Goal: Transaction & Acquisition: Download file/media

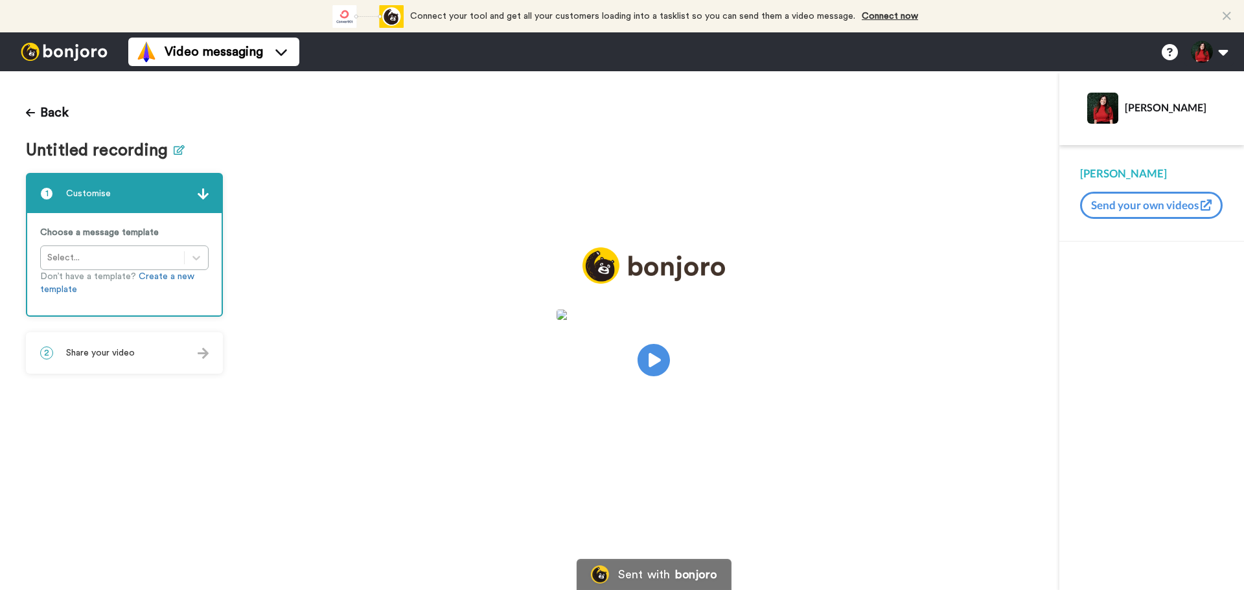
click at [174, 150] on icon at bounding box center [179, 150] width 11 height 10
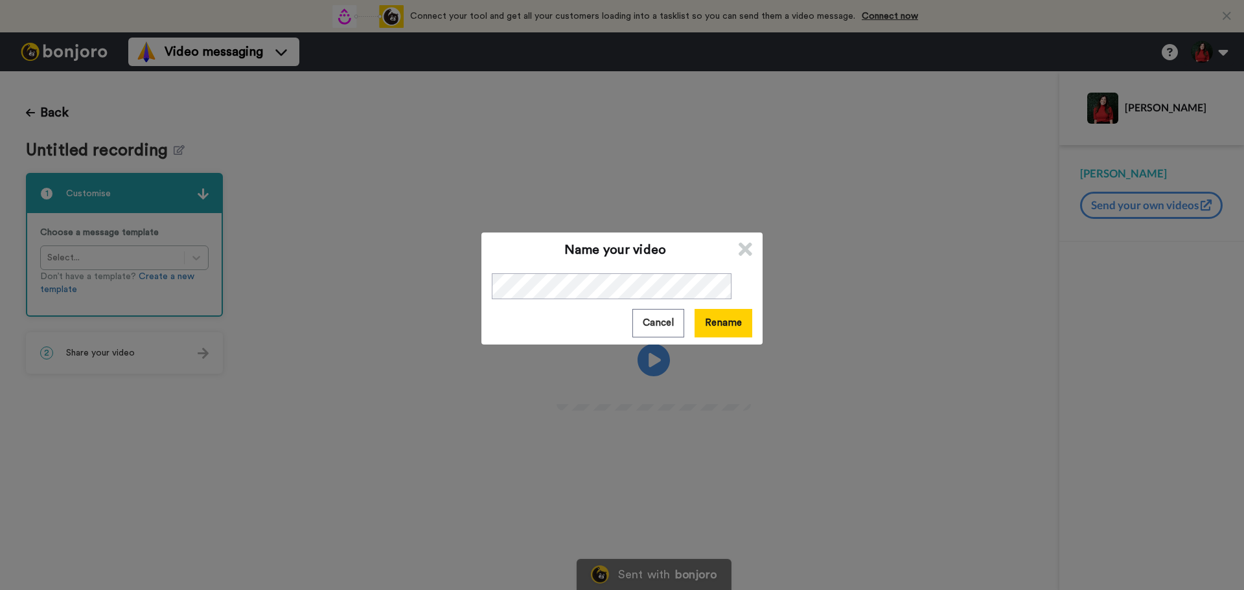
click at [716, 317] on button "Rename" at bounding box center [724, 323] width 58 height 28
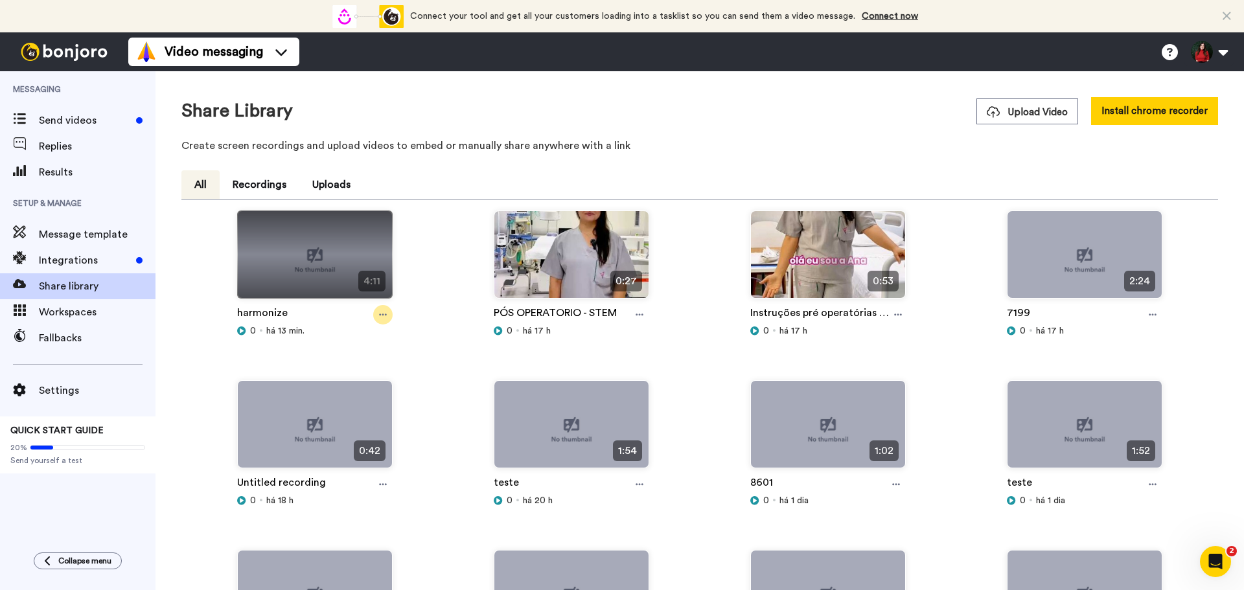
click at [382, 311] on icon at bounding box center [383, 314] width 8 height 9
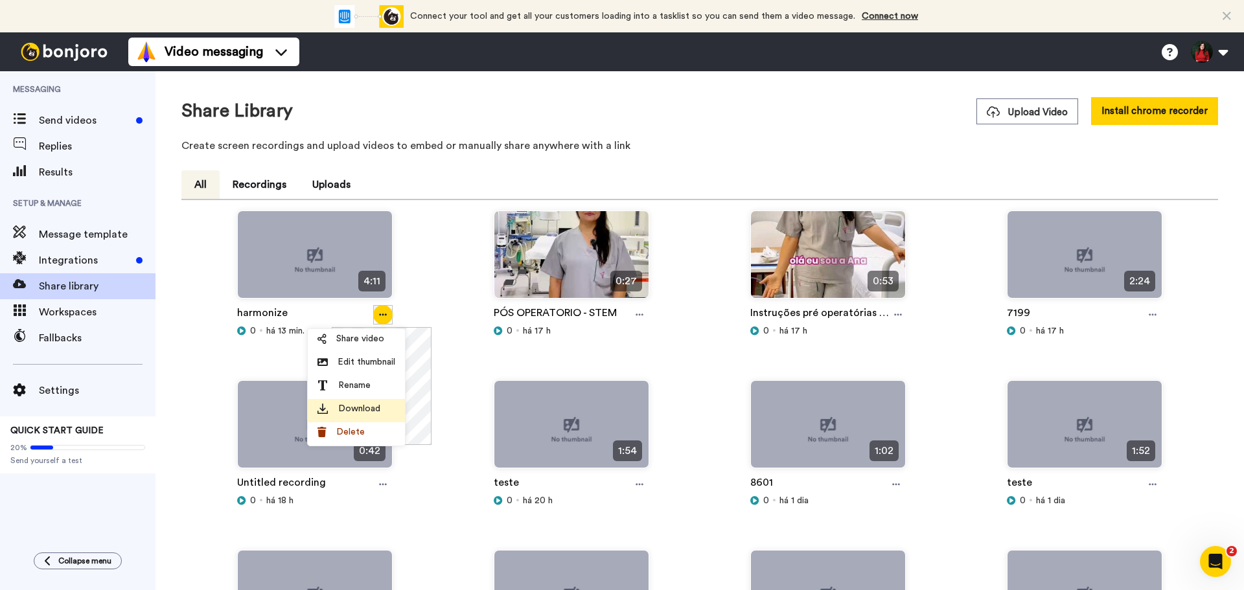
click at [368, 408] on span "Download" at bounding box center [359, 408] width 42 height 13
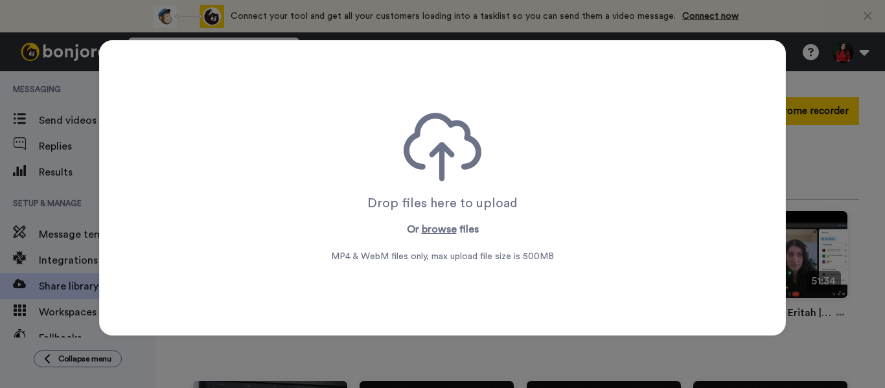
click at [813, 187] on div "Drop files here to upload Or browse files MP4 & WebM files only, max upload fil…" at bounding box center [442, 194] width 885 height 388
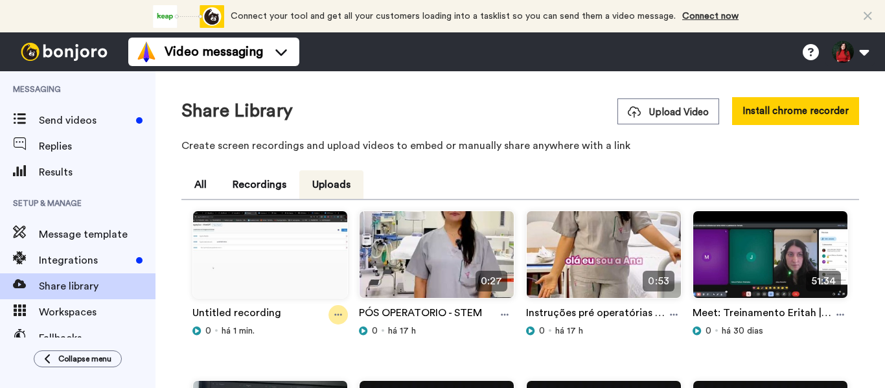
click at [334, 314] on icon at bounding box center [338, 314] width 8 height 9
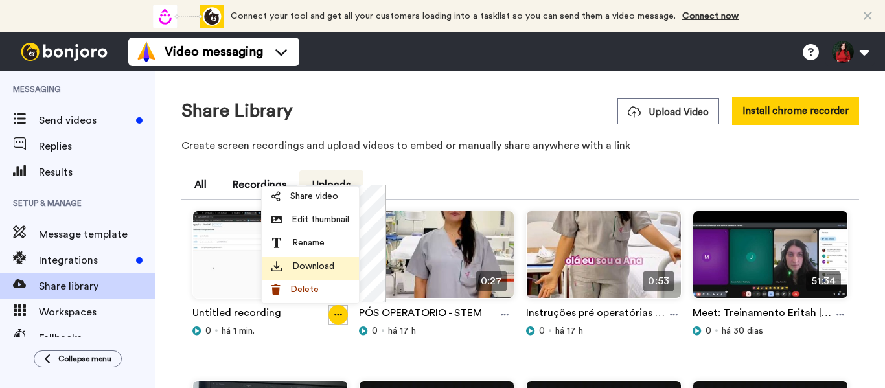
click at [296, 266] on span "Download" at bounding box center [313, 266] width 42 height 13
